Goal: Task Accomplishment & Management: Use online tool/utility

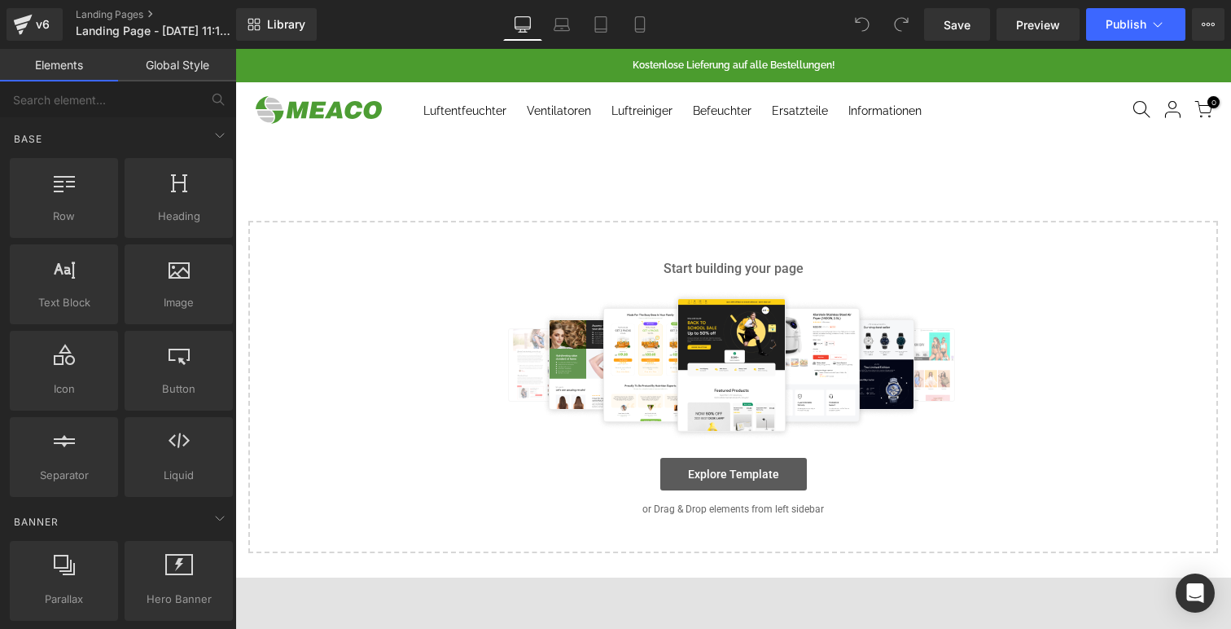
click at [746, 482] on link "Explore Template" at bounding box center [733, 474] width 147 height 33
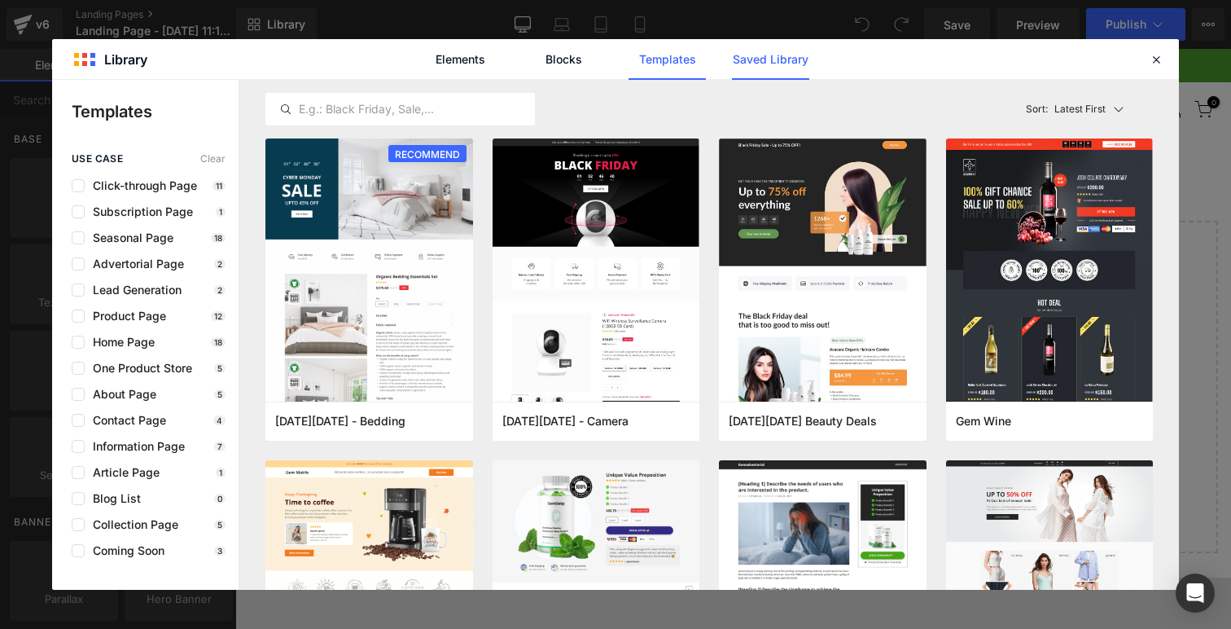
click at [766, 61] on link "Saved Library" at bounding box center [770, 59] width 77 height 41
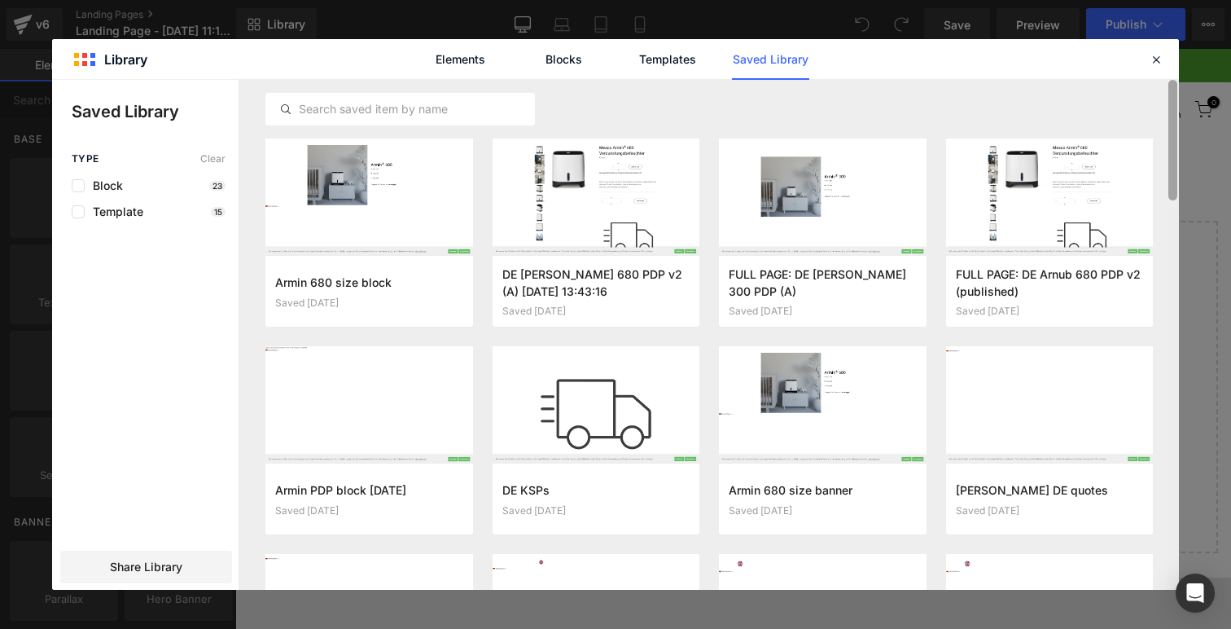
drag, startPoint x: 1173, startPoint y: 445, endPoint x: 1187, endPoint y: 99, distance: 346.4
click at [1186, 99] on div "Library Elements Blocks Templates Saved Library Saved Library Type Clear Block …" at bounding box center [615, 314] width 1231 height 629
click at [685, 47] on link "Templates" at bounding box center [667, 59] width 77 height 41
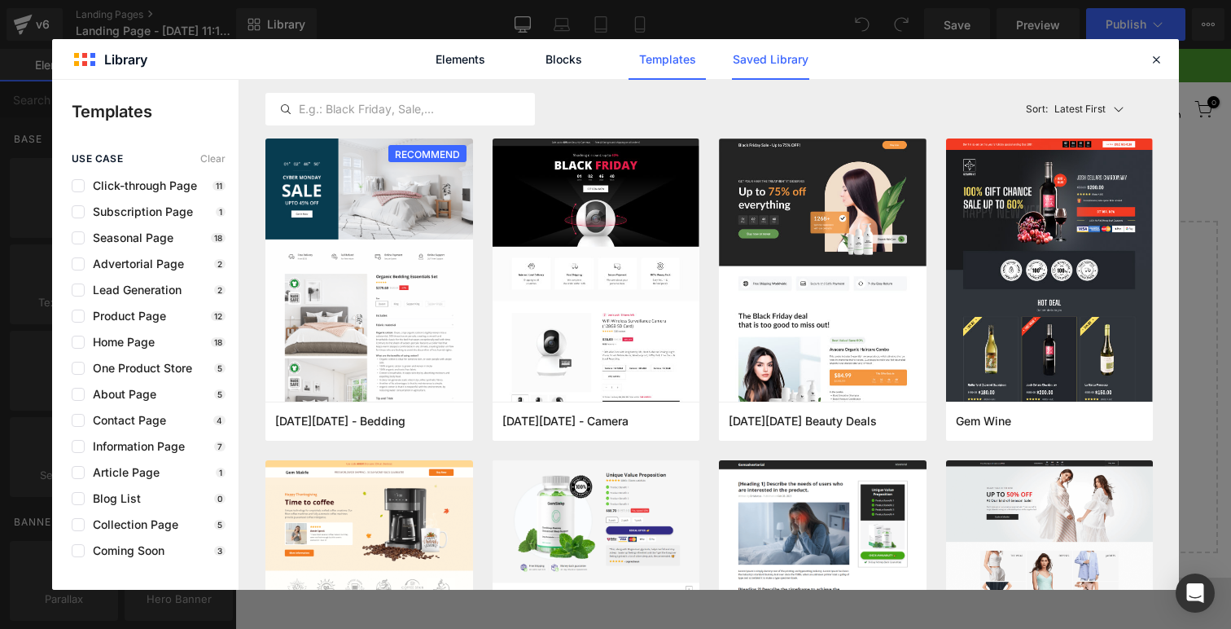
click at [752, 55] on link "Saved Library" at bounding box center [770, 59] width 77 height 41
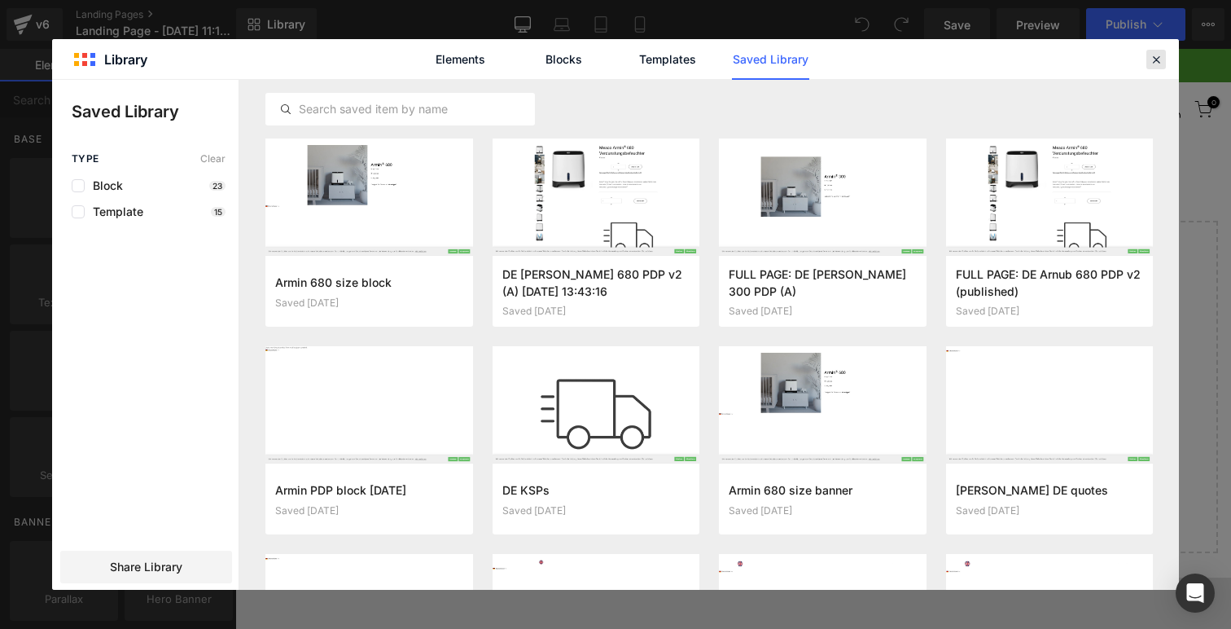
click at [1158, 60] on icon at bounding box center [1156, 59] width 15 height 15
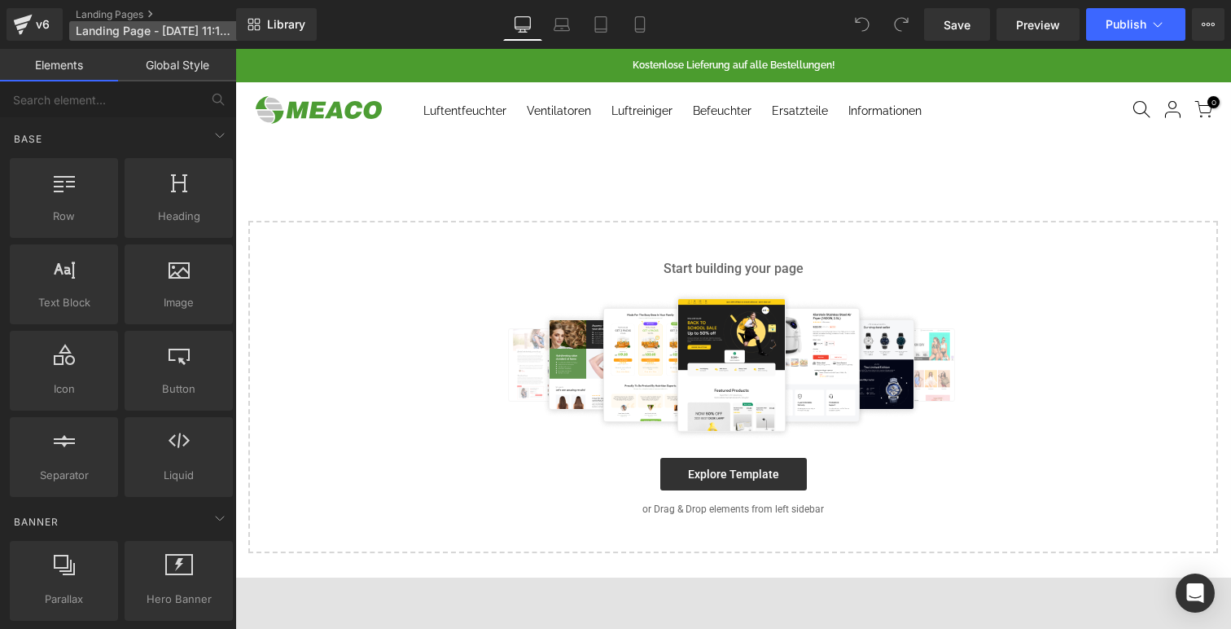
click at [147, 34] on span "Landing Page - [DATE] 11:16:40" at bounding box center [154, 30] width 156 height 13
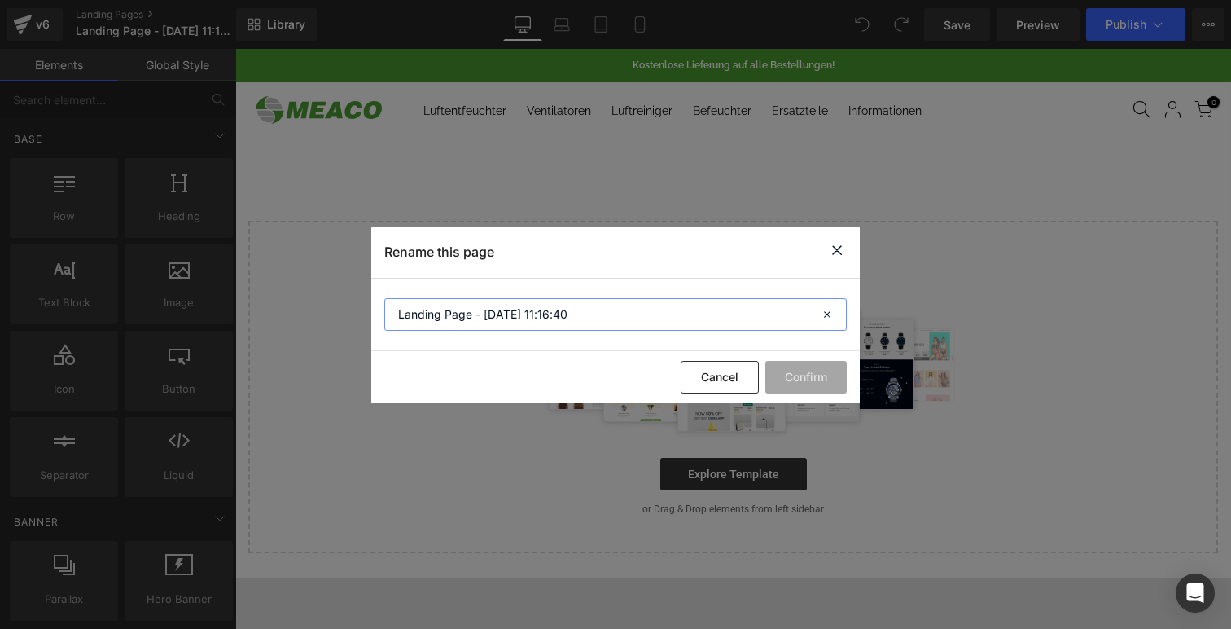
drag, startPoint x: 594, startPoint y: 316, endPoint x: 373, endPoint y: 313, distance: 220.7
click at [373, 313] on section "Landing Page - [DATE] 11:16:40" at bounding box center [615, 314] width 489 height 72
click at [399, 309] on input "DD8L Pro sign up page" at bounding box center [615, 314] width 463 height 33
type input "[DE] DD8L Pro sign up page"
click at [774, 378] on button "Confirm" at bounding box center [805, 377] width 81 height 33
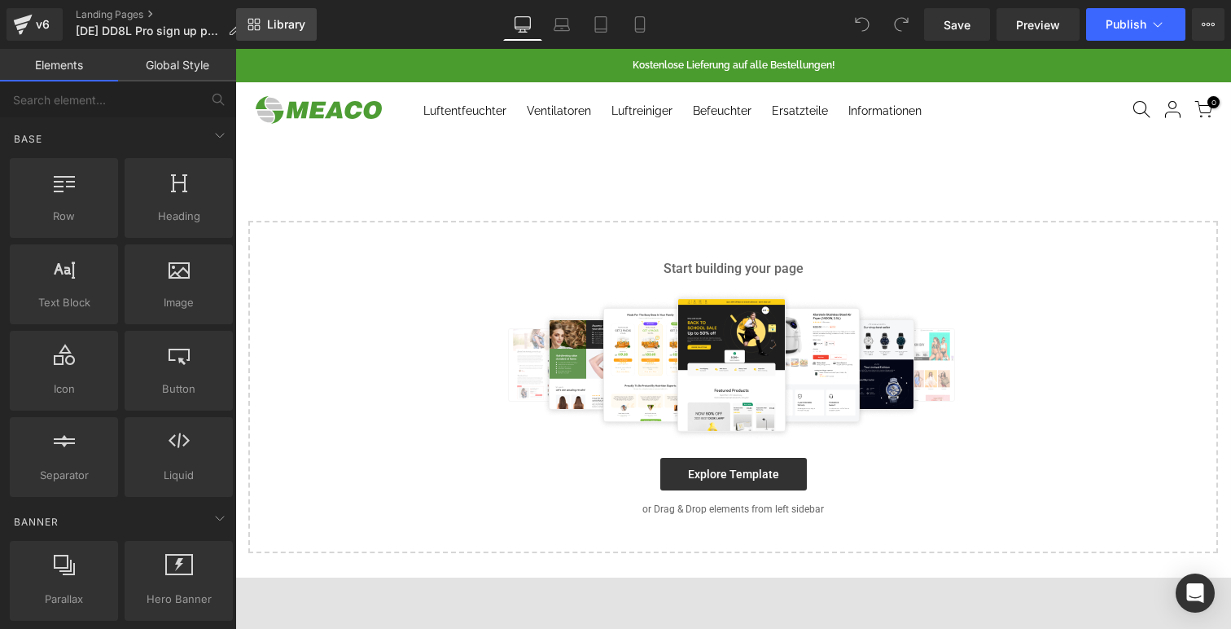
click at [278, 29] on span "Library" at bounding box center [286, 24] width 38 height 15
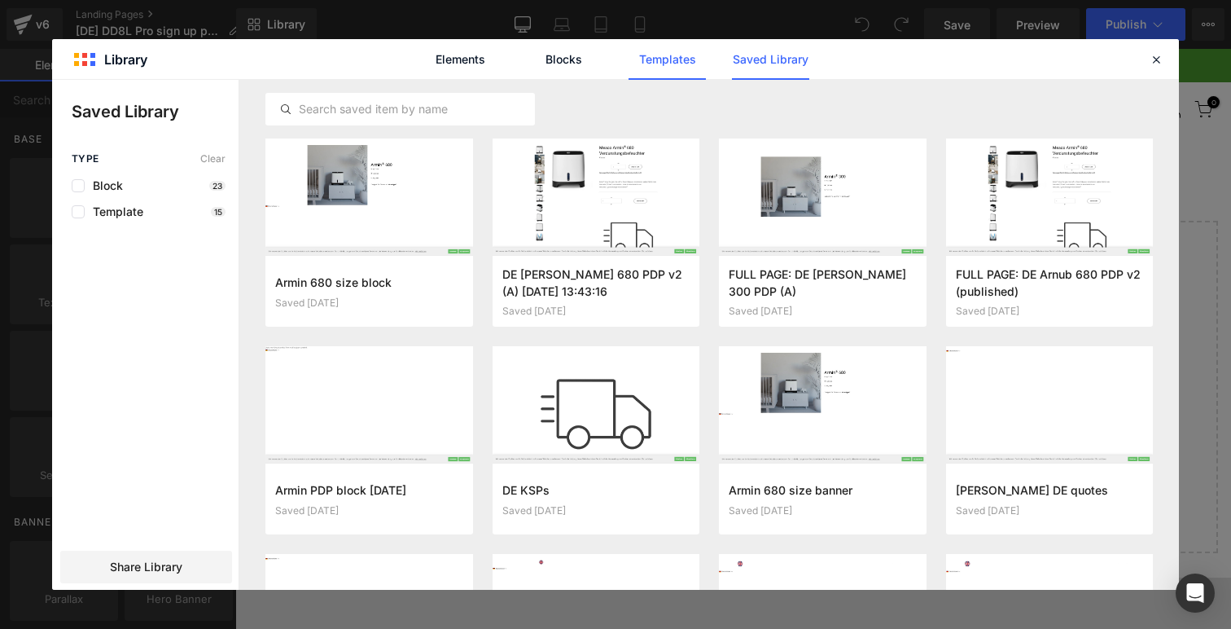
click at [682, 68] on link "Templates" at bounding box center [667, 59] width 77 height 41
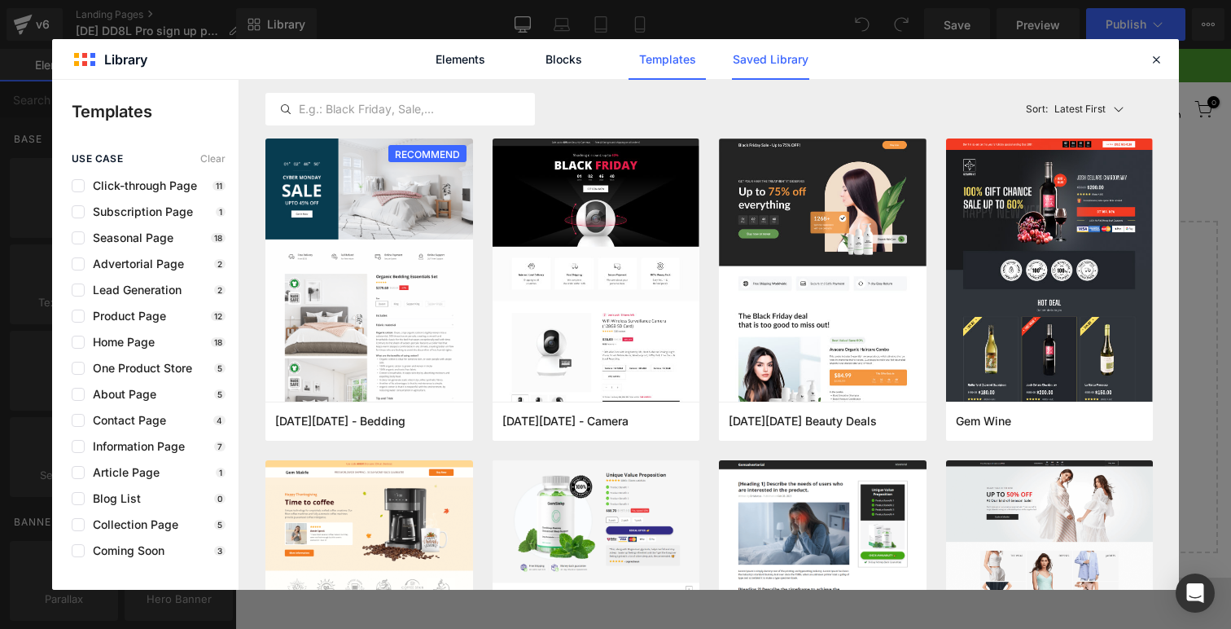
click at [755, 63] on link "Saved Library" at bounding box center [770, 59] width 77 height 41
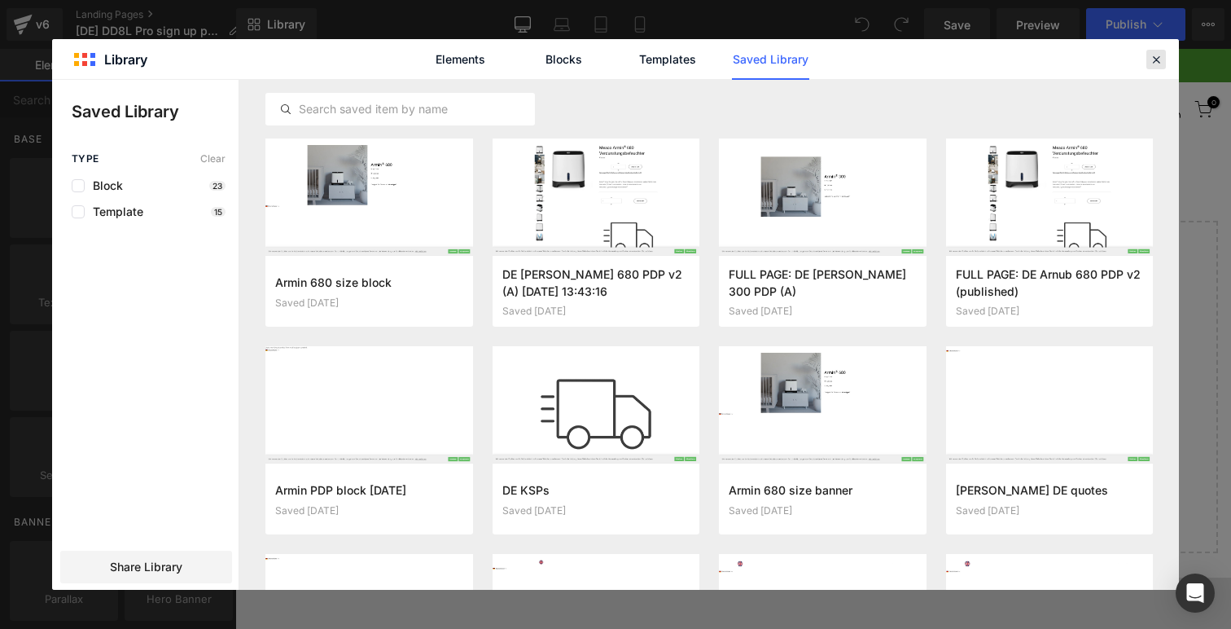
click at [1162, 55] on icon at bounding box center [1156, 59] width 15 height 15
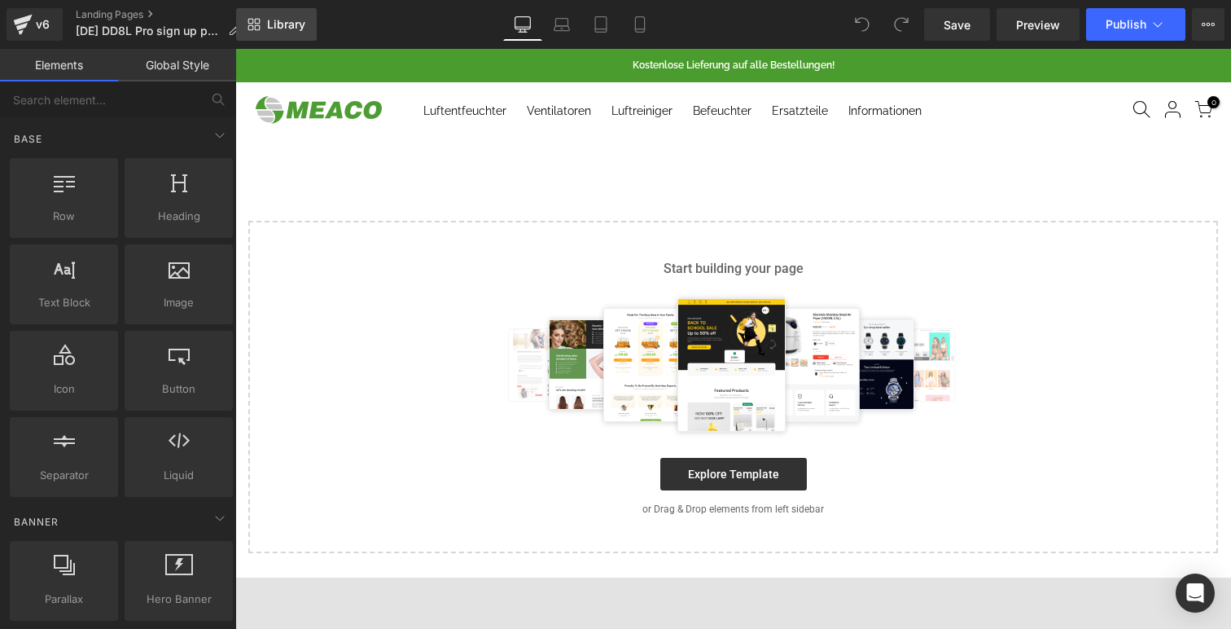
click at [274, 33] on link "Library" at bounding box center [276, 24] width 81 height 33
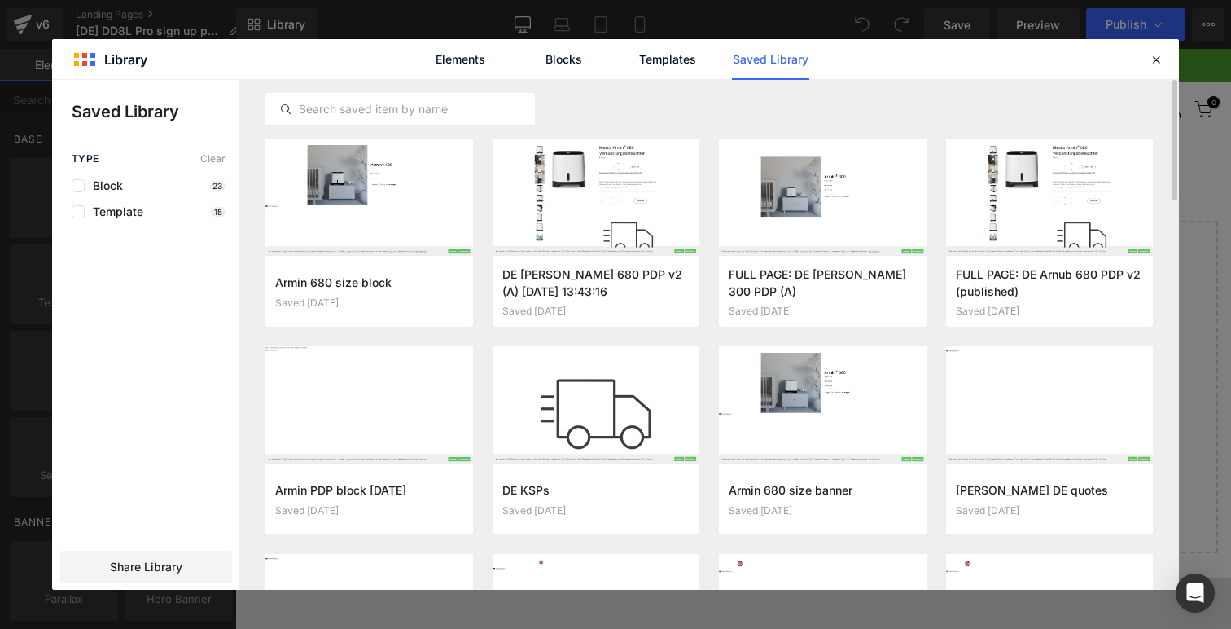
click at [686, 83] on div at bounding box center [709, 109] width 888 height 59
click at [1160, 55] on icon at bounding box center [1156, 59] width 15 height 15
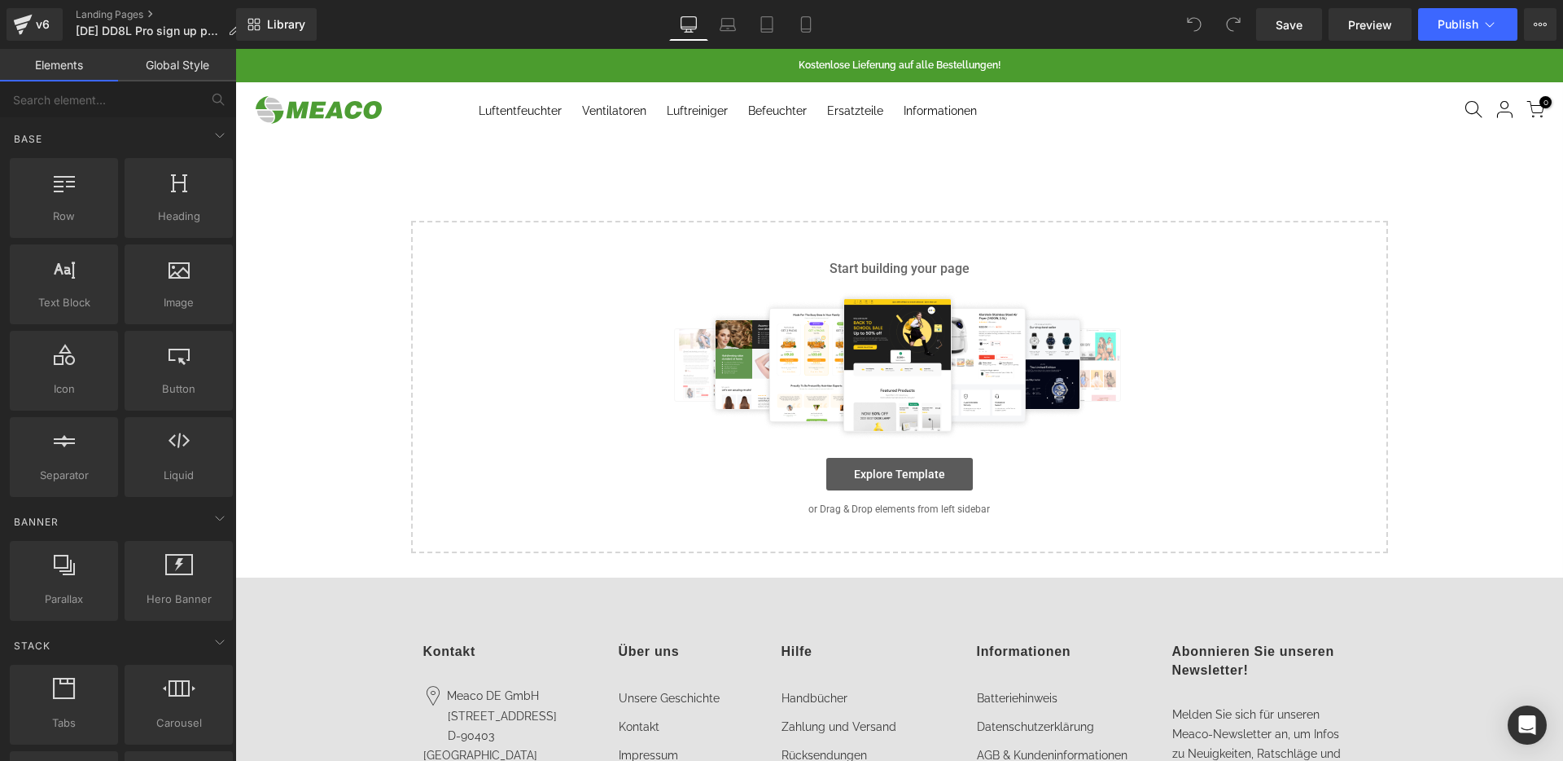
click at [916, 473] on link "Explore Template" at bounding box center [900, 474] width 147 height 33
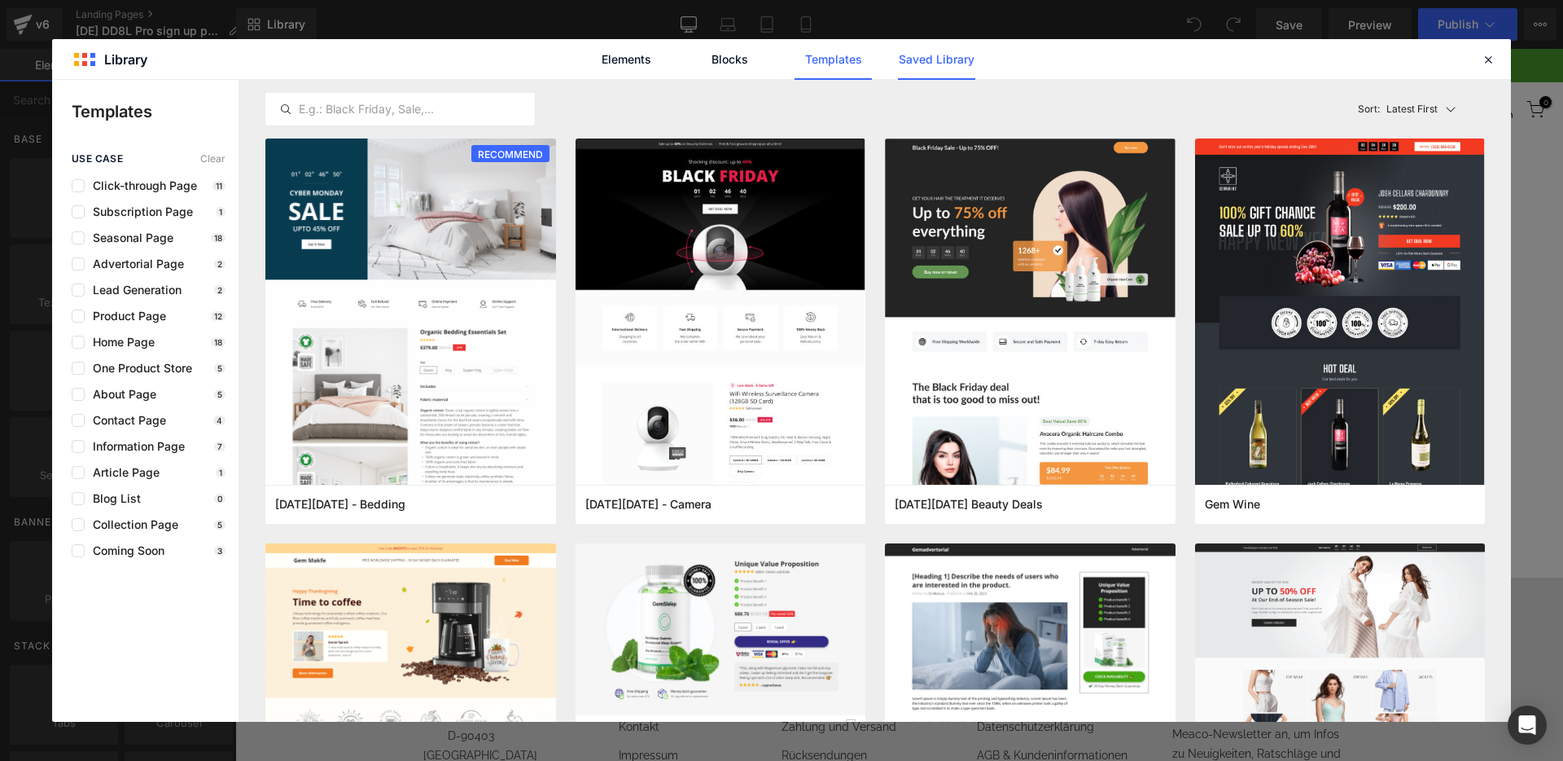
click at [953, 66] on link "Saved Library" at bounding box center [936, 59] width 77 height 41
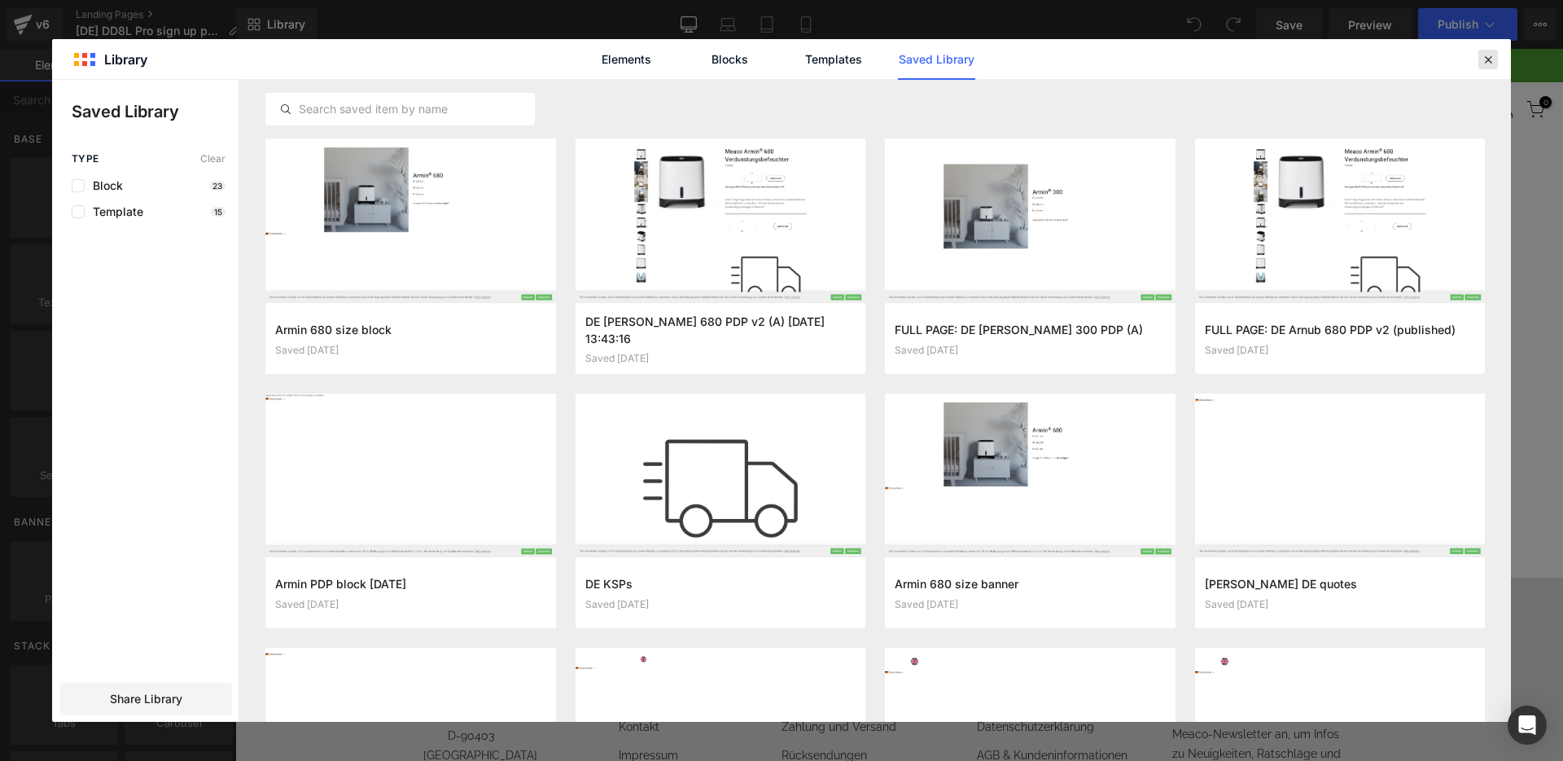
click at [1230, 61] on div at bounding box center [1489, 60] width 20 height 20
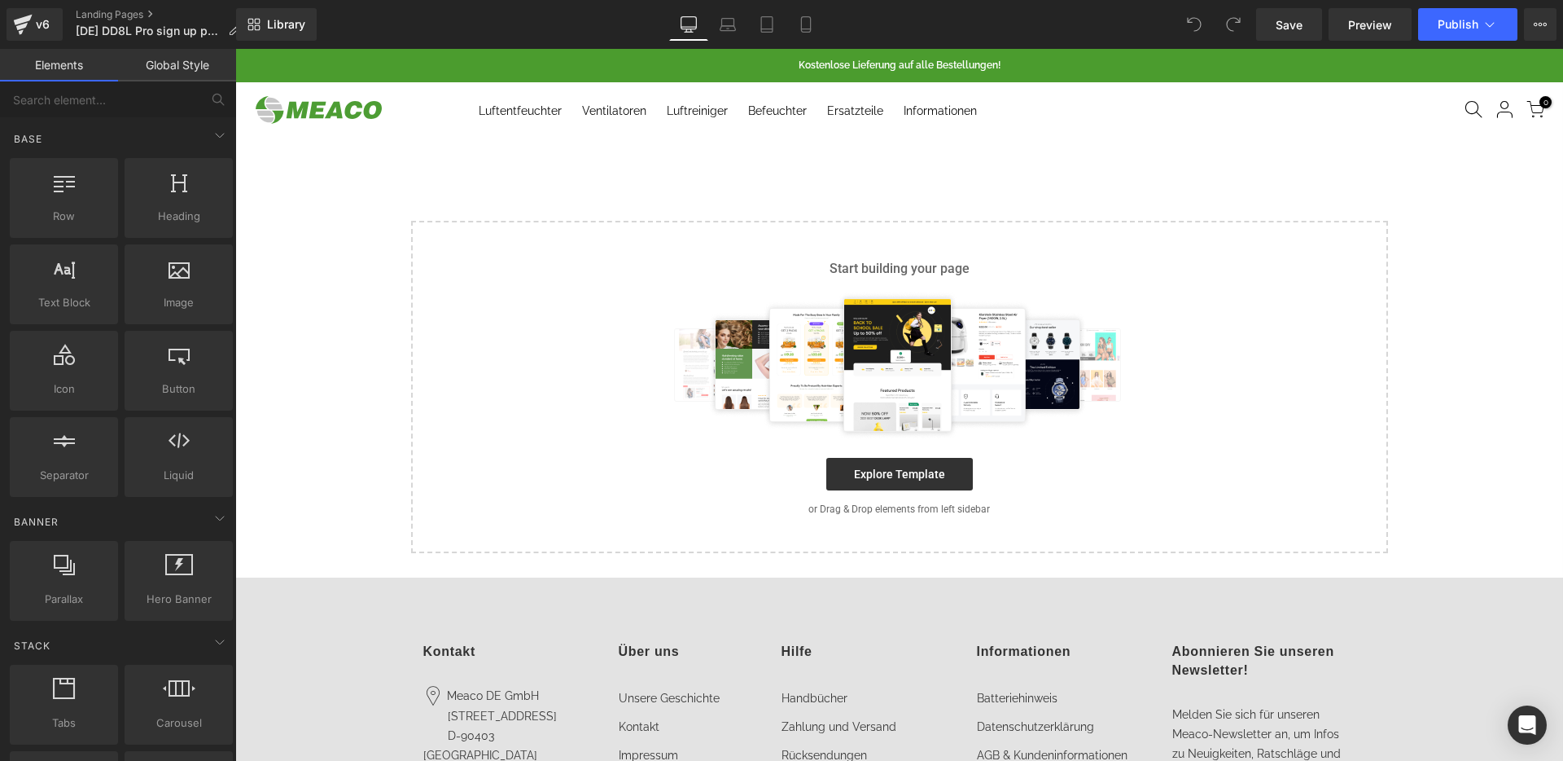
click at [897, 491] on div "Start building your page Explore Template or Drag & Drop elements from left sid…" at bounding box center [900, 386] width 974 height 329
click at [900, 472] on link "Explore Template" at bounding box center [900, 474] width 147 height 33
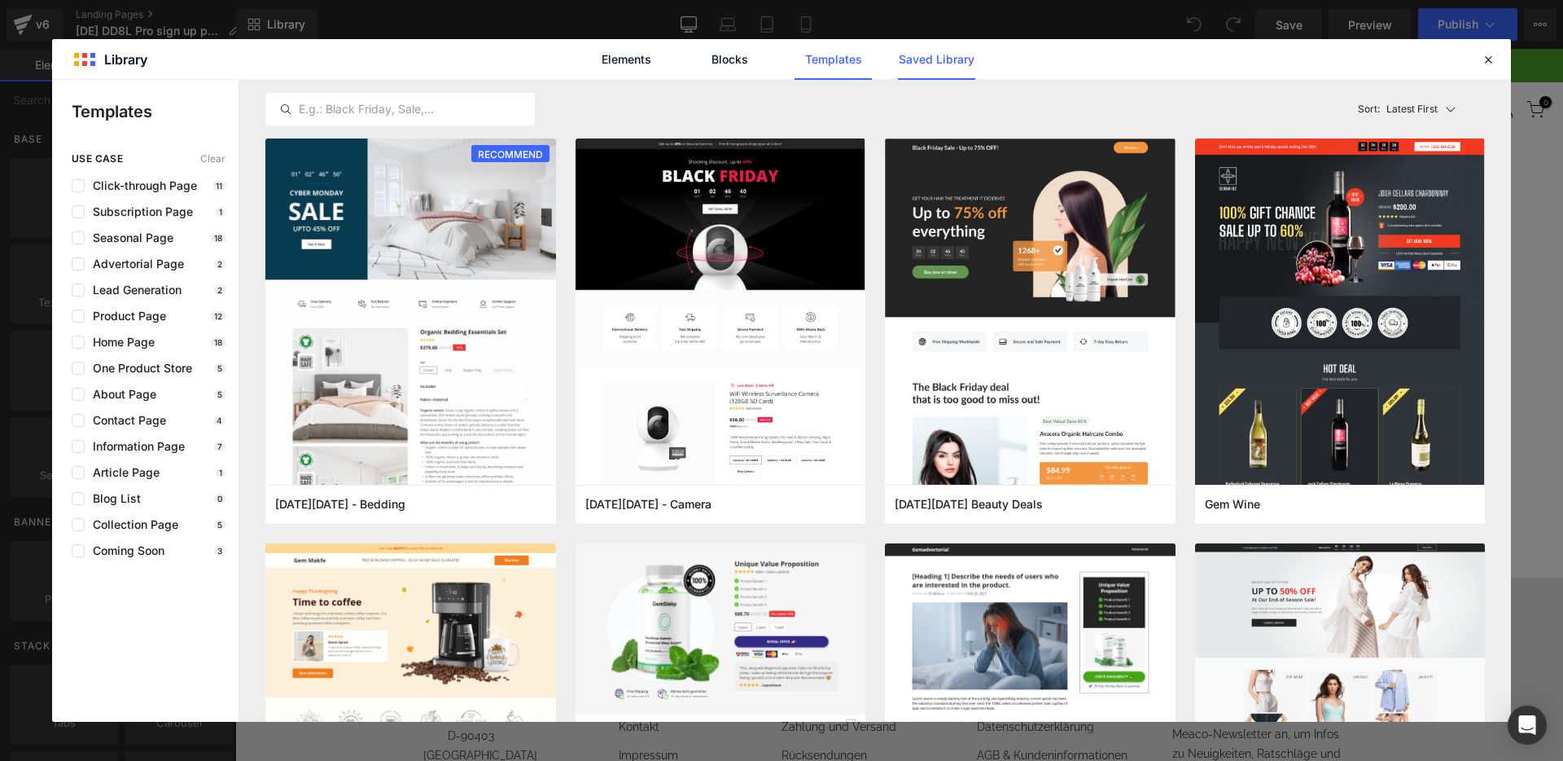
click at [914, 64] on link "Saved Library" at bounding box center [936, 59] width 77 height 41
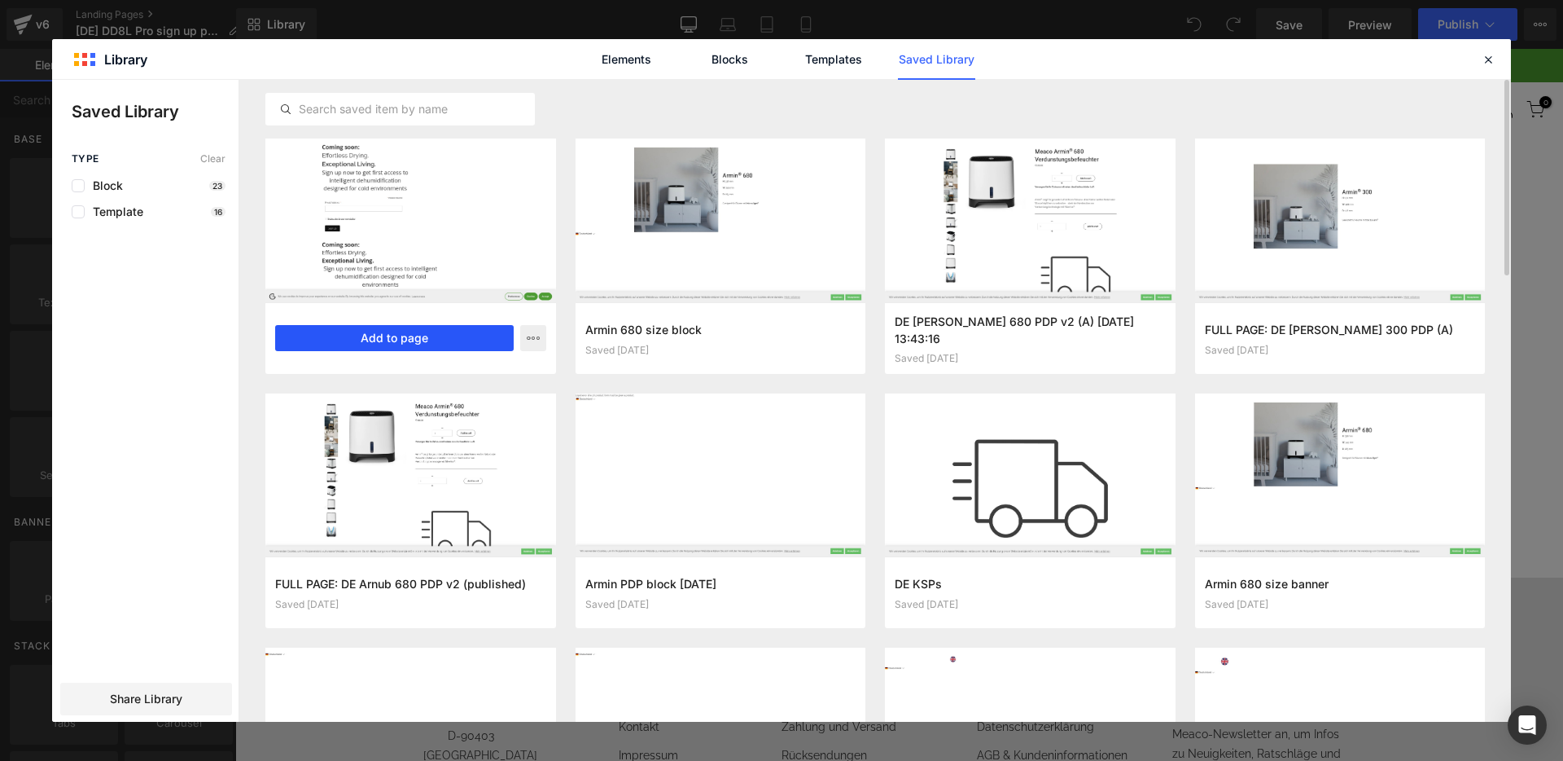
click at [413, 331] on button "Add to page" at bounding box center [394, 338] width 239 height 26
